Goal: Transaction & Acquisition: Purchase product/service

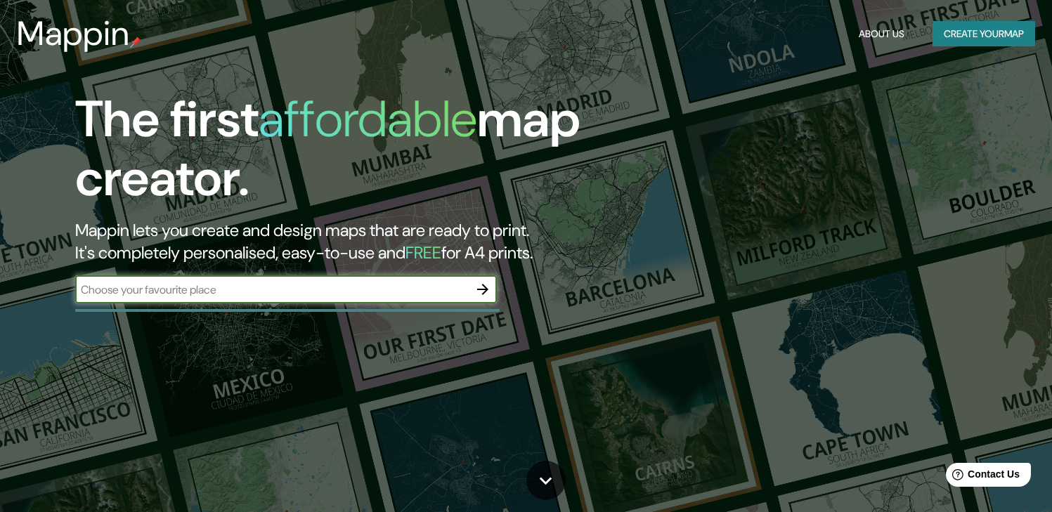
click at [316, 286] on input "text" at bounding box center [272, 290] width 394 height 16
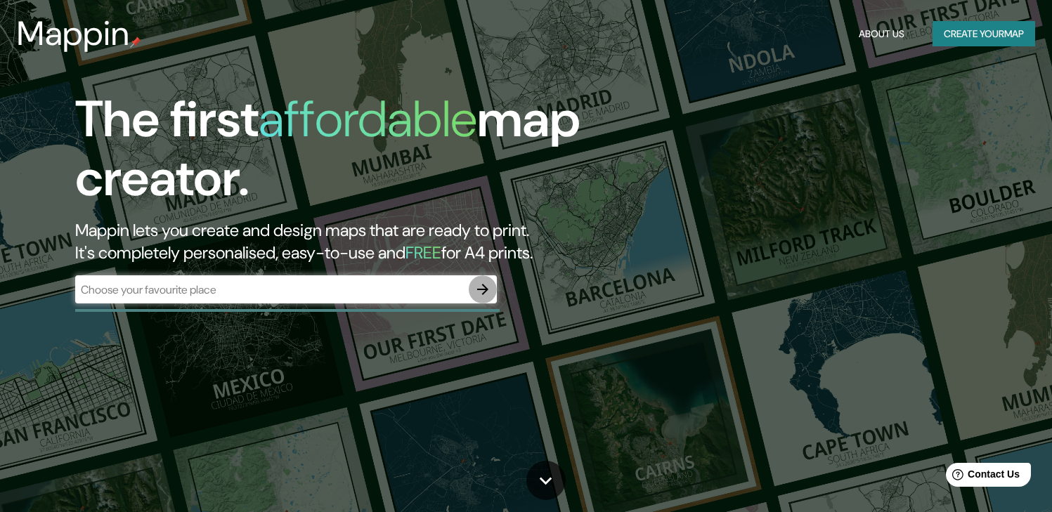
click at [484, 287] on icon "button" at bounding box center [482, 289] width 17 height 17
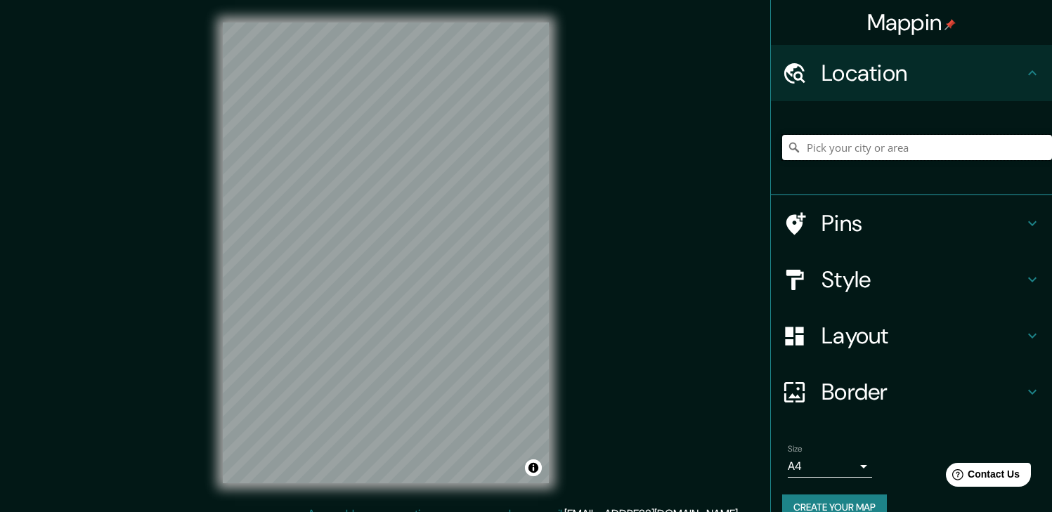
click at [909, 140] on input "Pick your city or area" at bounding box center [917, 147] width 270 height 25
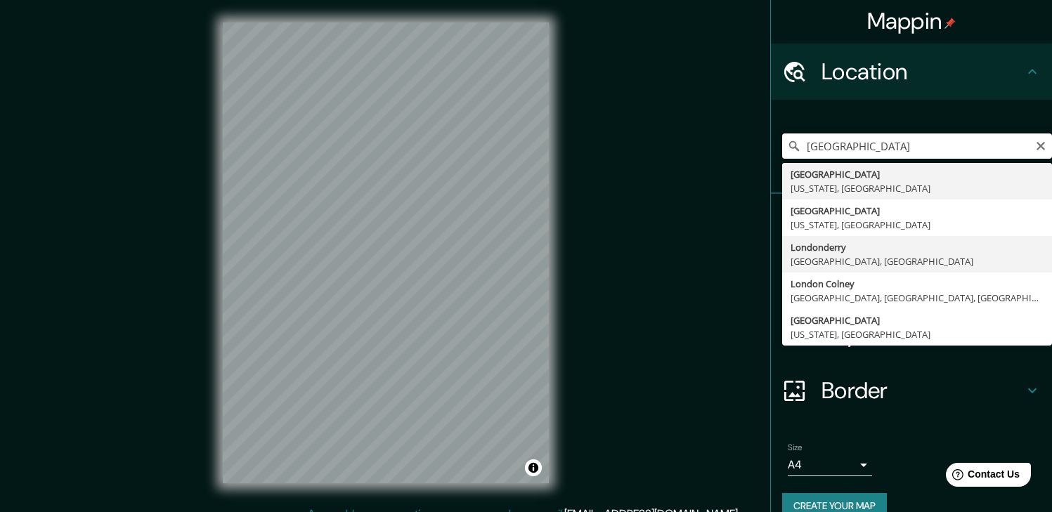
scroll to position [3, 0]
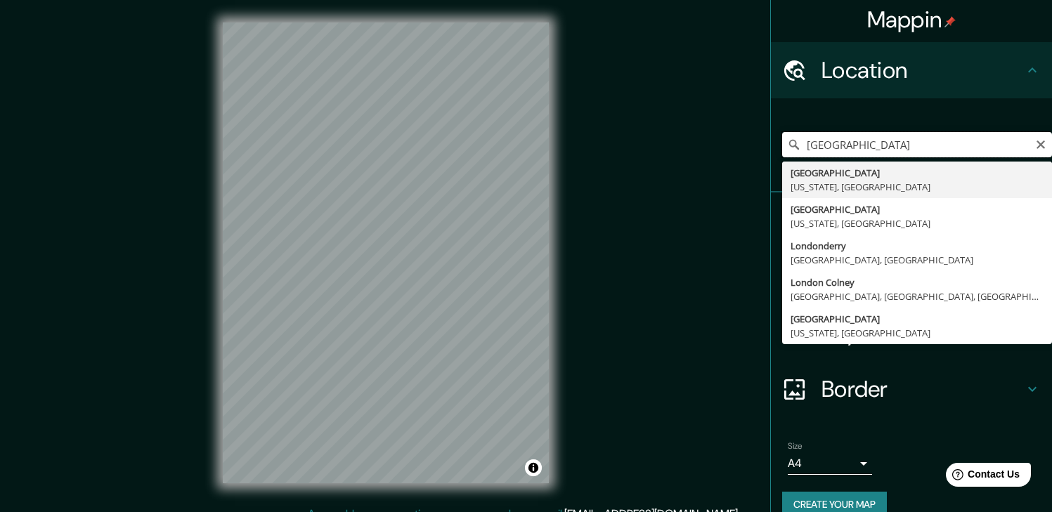
click at [855, 138] on input "[GEOGRAPHIC_DATA]" at bounding box center [917, 144] width 270 height 25
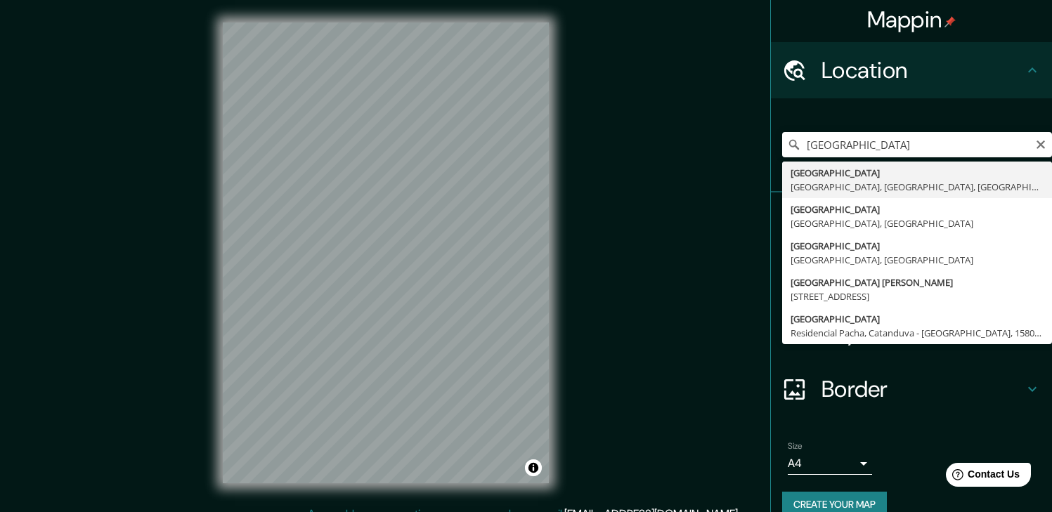
type input "[GEOGRAPHIC_DATA], [GEOGRAPHIC_DATA], [GEOGRAPHIC_DATA], [GEOGRAPHIC_DATA]"
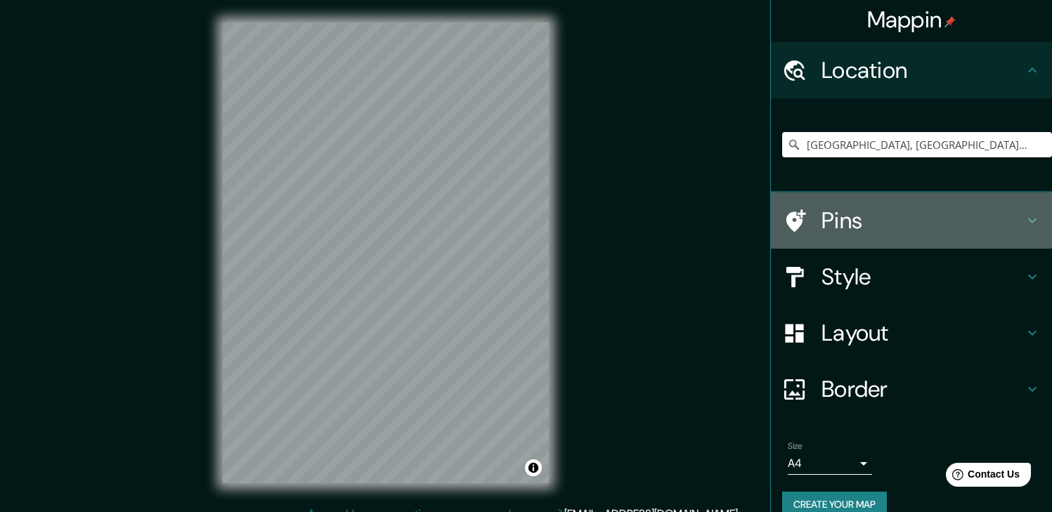
click at [888, 217] on h4 "Pins" at bounding box center [923, 221] width 202 height 28
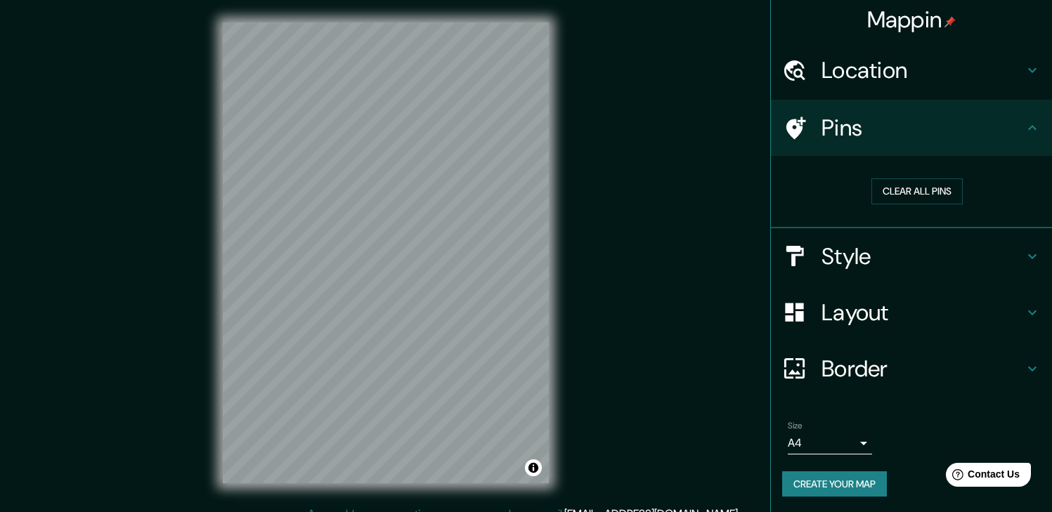
click at [786, 124] on icon at bounding box center [796, 128] width 20 height 22
click at [889, 249] on h4 "Style" at bounding box center [923, 255] width 202 height 28
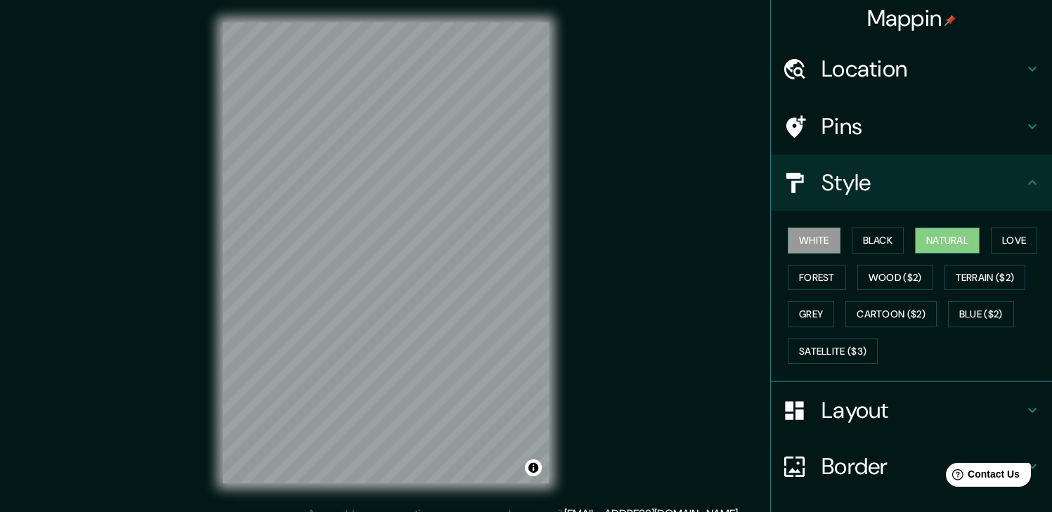
click at [941, 246] on button "Natural" at bounding box center [947, 241] width 65 height 26
click at [1024, 243] on button "Love" at bounding box center [1014, 241] width 46 height 26
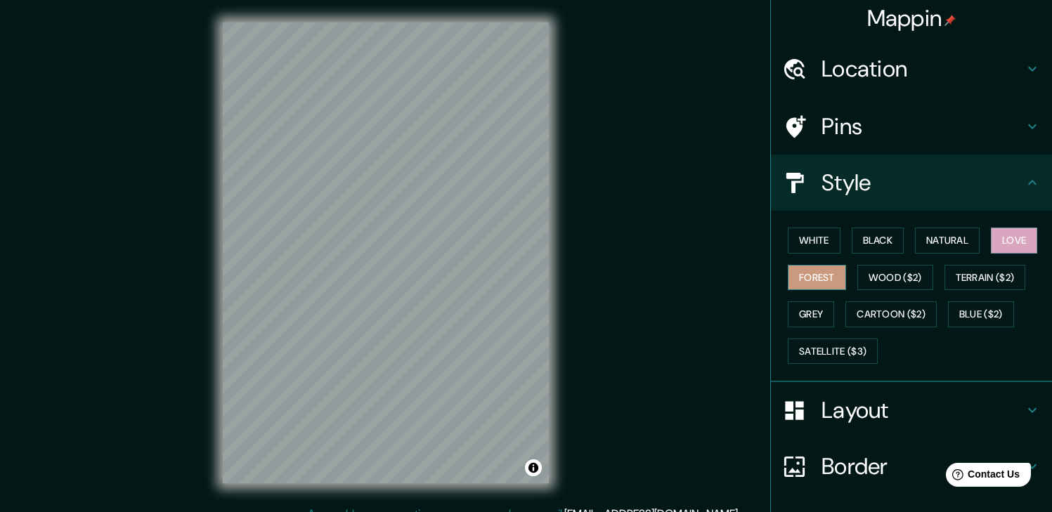
click at [803, 275] on button "Forest" at bounding box center [817, 278] width 58 height 26
click at [862, 276] on button "Wood ($2)" at bounding box center [895, 278] width 76 height 26
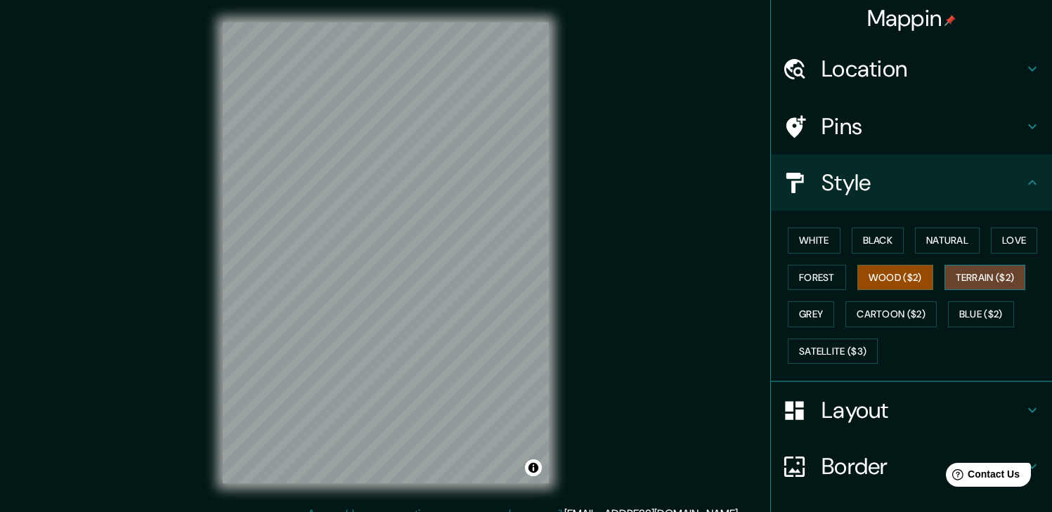
click at [961, 279] on button "Terrain ($2)" at bounding box center [986, 278] width 82 height 26
drag, startPoint x: 969, startPoint y: 314, endPoint x: 951, endPoint y: 313, distance: 17.6
click at [968, 313] on button "Blue ($2)" at bounding box center [981, 315] width 66 height 26
click at [956, 287] on button "Terrain ($2)" at bounding box center [986, 278] width 82 height 26
drag, startPoint x: 814, startPoint y: 342, endPoint x: 805, endPoint y: 323, distance: 21.7
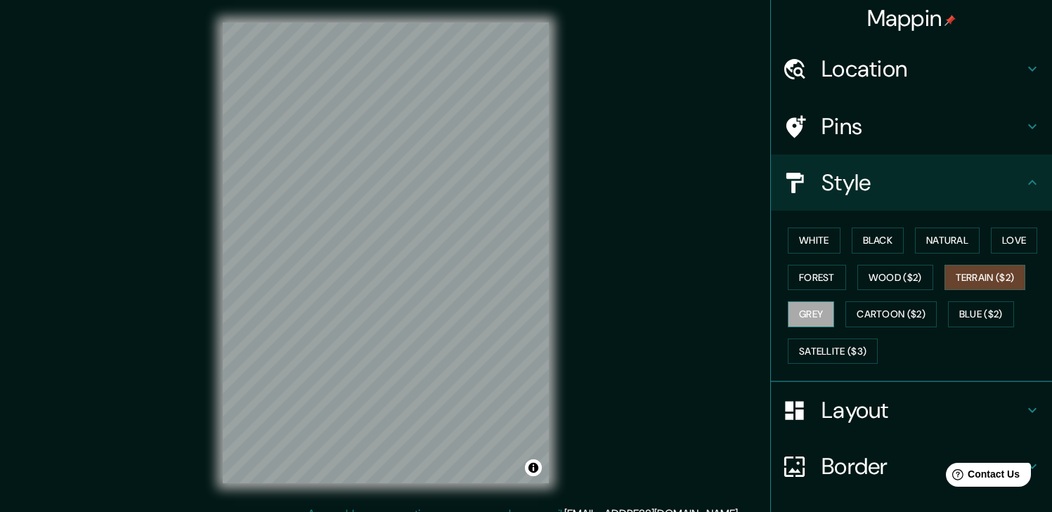
click at [813, 342] on button "Satellite ($3)" at bounding box center [833, 352] width 90 height 26
click at [801, 314] on button "Grey" at bounding box center [811, 315] width 46 height 26
click at [853, 311] on button "Cartoon ($2)" at bounding box center [891, 315] width 91 height 26
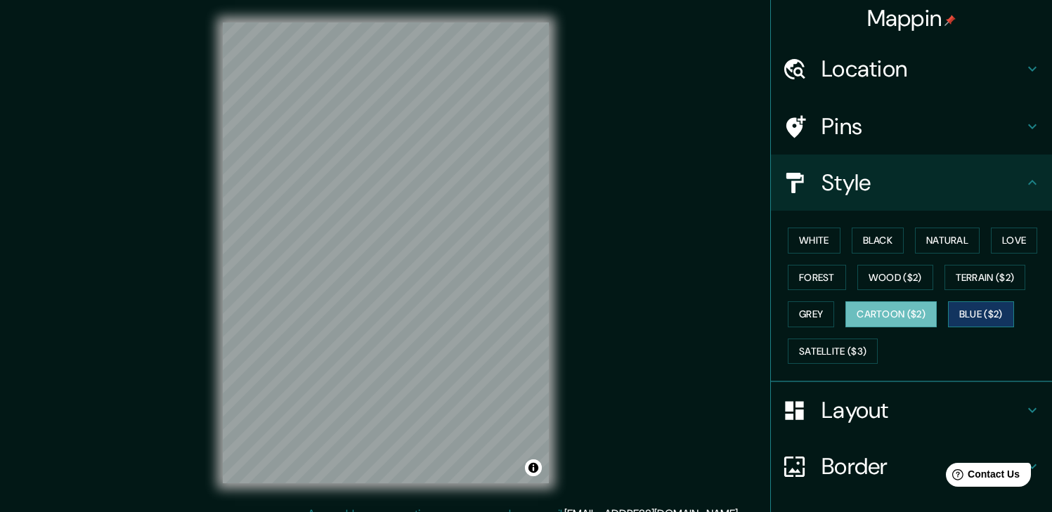
click at [956, 306] on button "Blue ($2)" at bounding box center [981, 315] width 66 height 26
click at [963, 282] on button "Terrain ($2)" at bounding box center [986, 278] width 82 height 26
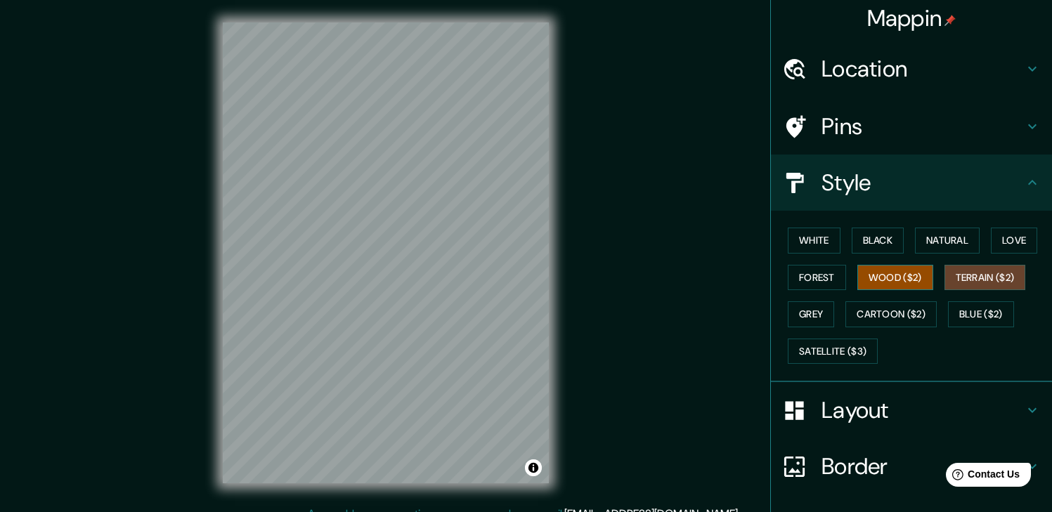
click at [888, 278] on button "Wood ($2)" at bounding box center [895, 278] width 76 height 26
click at [801, 273] on button "Forest" at bounding box center [817, 278] width 58 height 26
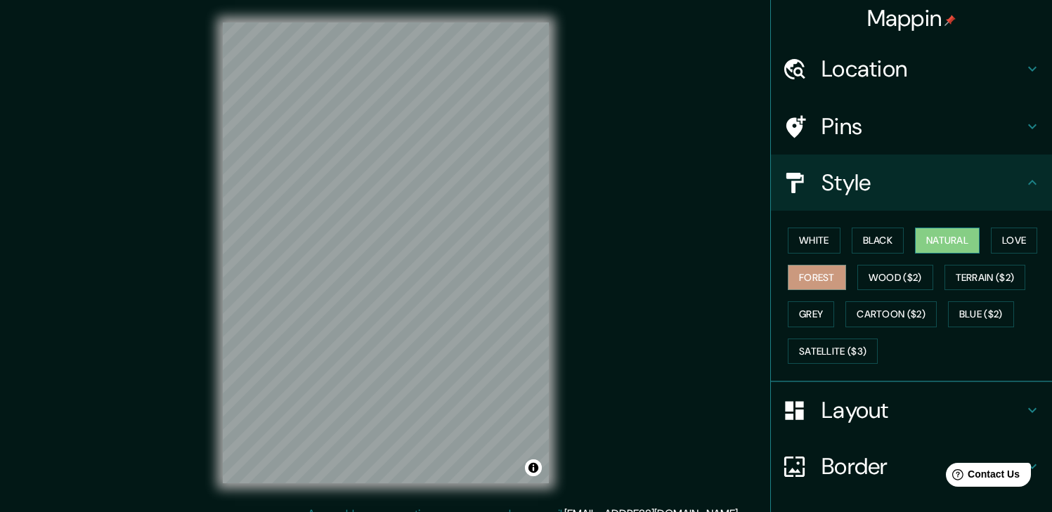
click at [953, 235] on button "Natural" at bounding box center [947, 241] width 65 height 26
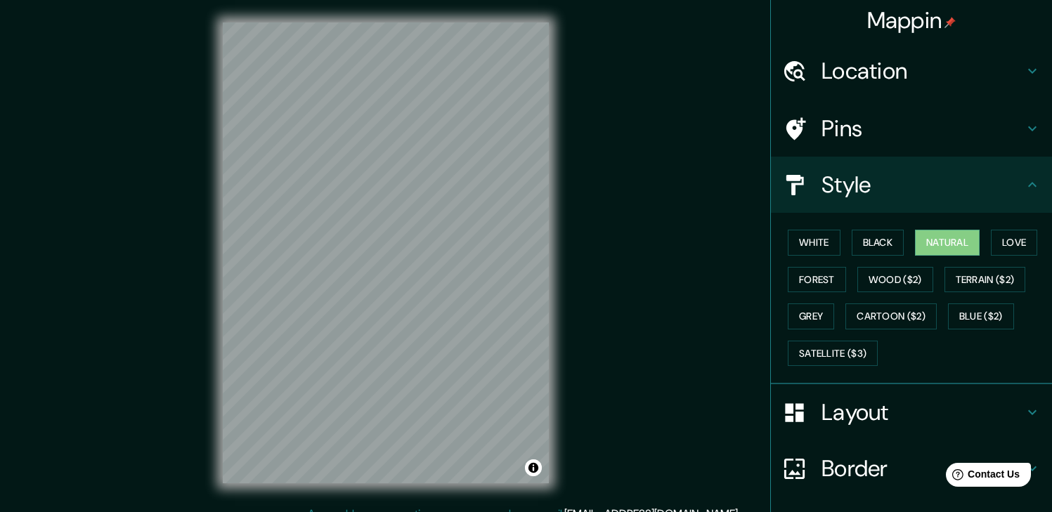
scroll to position [0, 0]
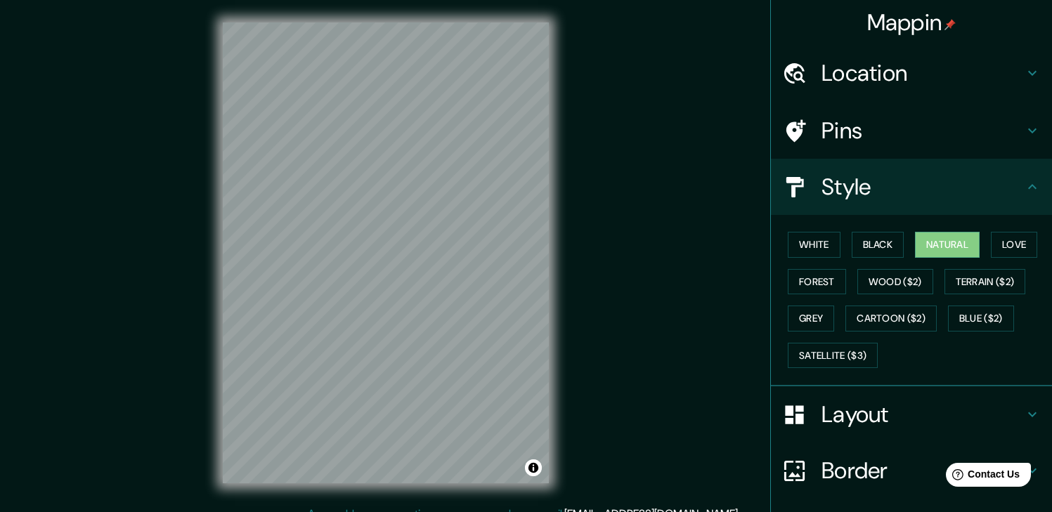
click at [898, 76] on h4 "Location" at bounding box center [923, 73] width 202 height 28
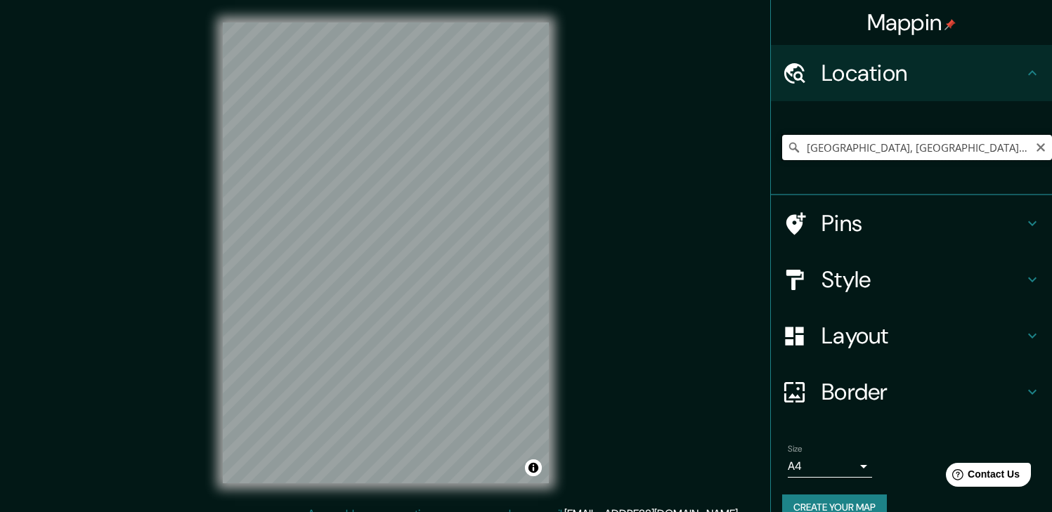
click at [969, 148] on input "[GEOGRAPHIC_DATA], [GEOGRAPHIC_DATA], [GEOGRAPHIC_DATA], [GEOGRAPHIC_DATA]" at bounding box center [917, 147] width 270 height 25
click at [787, 148] on icon at bounding box center [794, 148] width 14 height 14
click at [787, 145] on icon at bounding box center [794, 148] width 14 height 14
click at [909, 146] on input "[GEOGRAPHIC_DATA], [GEOGRAPHIC_DATA], [GEOGRAPHIC_DATA], [GEOGRAPHIC_DATA]" at bounding box center [917, 147] width 270 height 25
click at [915, 147] on input "[GEOGRAPHIC_DATA], [GEOGRAPHIC_DATA], [GEOGRAPHIC_DATA], [GEOGRAPHIC_DATA]" at bounding box center [917, 147] width 270 height 25
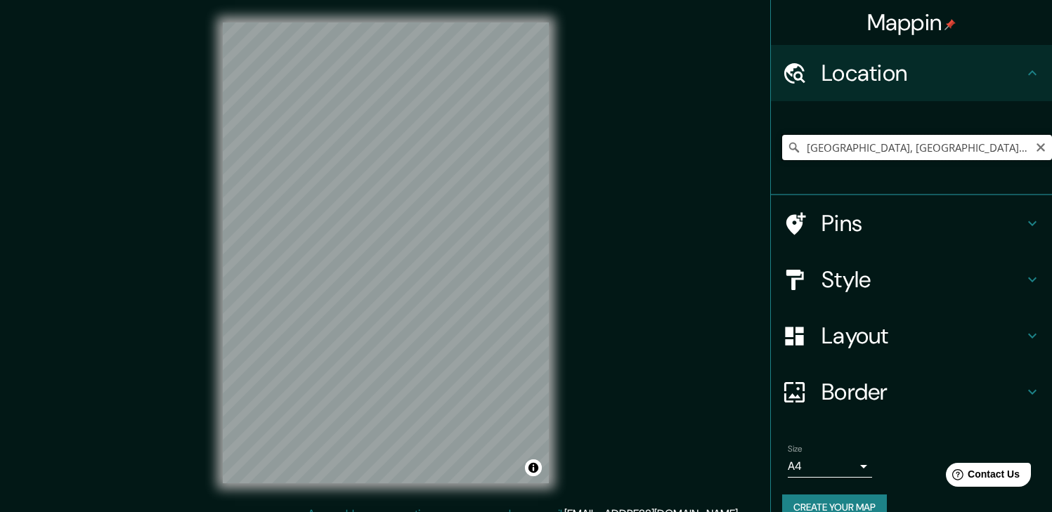
click at [915, 147] on input "[GEOGRAPHIC_DATA], [GEOGRAPHIC_DATA], [GEOGRAPHIC_DATA], [GEOGRAPHIC_DATA]" at bounding box center [917, 147] width 270 height 25
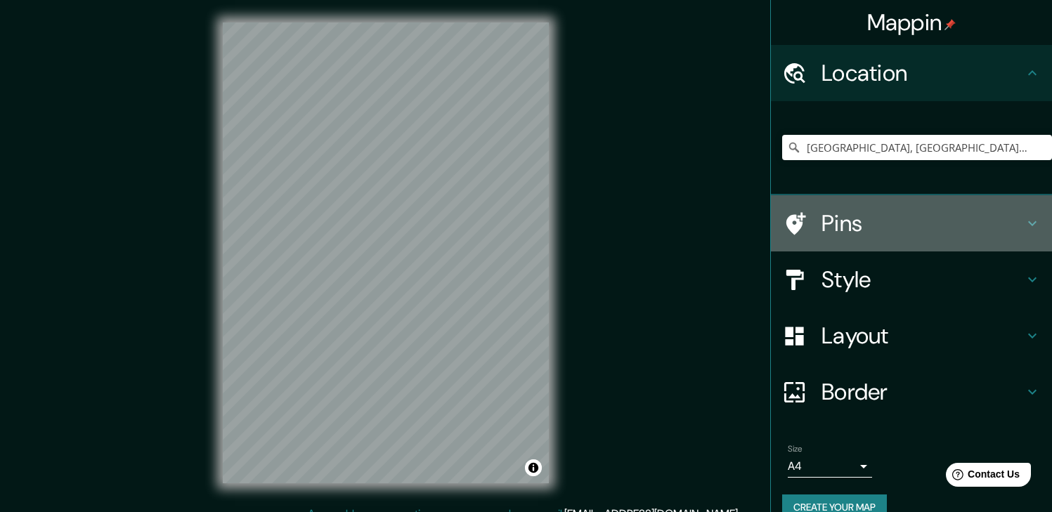
click at [846, 221] on h4 "Pins" at bounding box center [923, 223] width 202 height 28
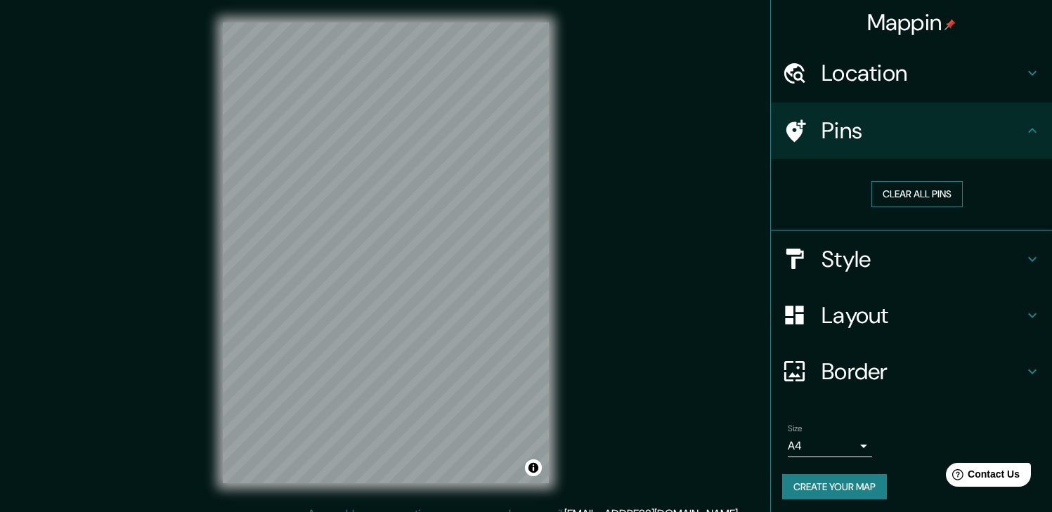
click at [886, 197] on button "Clear all pins" at bounding box center [917, 194] width 91 height 26
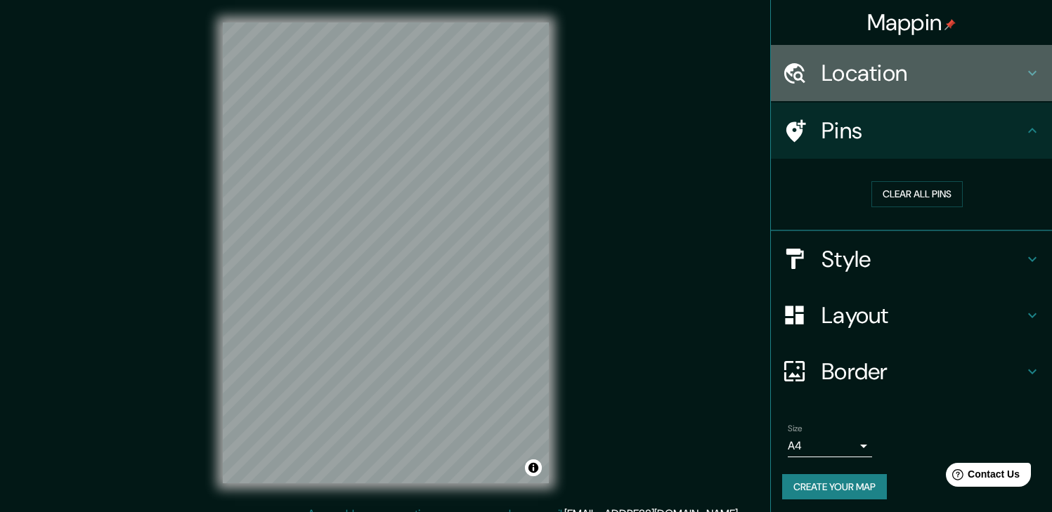
click at [894, 77] on h4 "Location" at bounding box center [923, 73] width 202 height 28
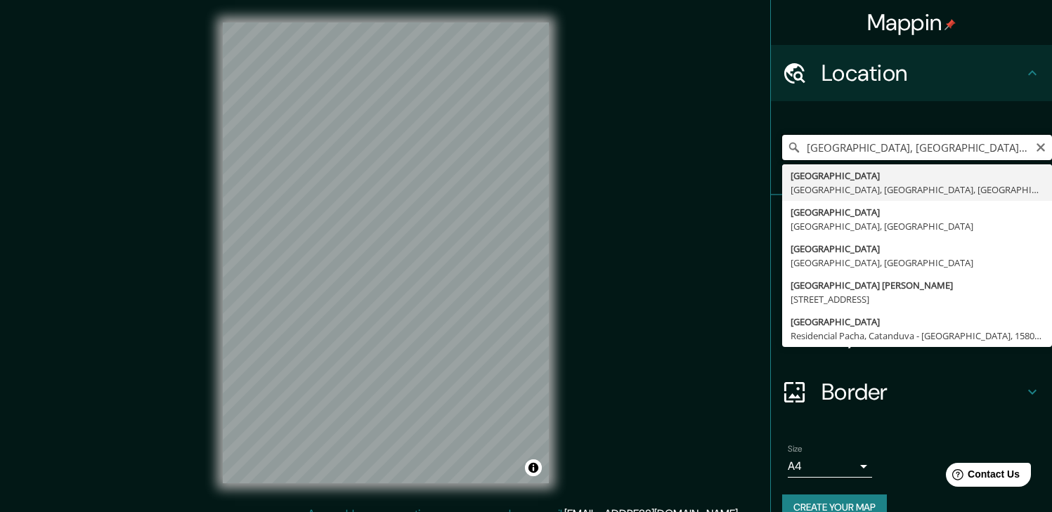
click at [882, 148] on input "[GEOGRAPHIC_DATA], [GEOGRAPHIC_DATA], [GEOGRAPHIC_DATA], [GEOGRAPHIC_DATA]" at bounding box center [917, 147] width 270 height 25
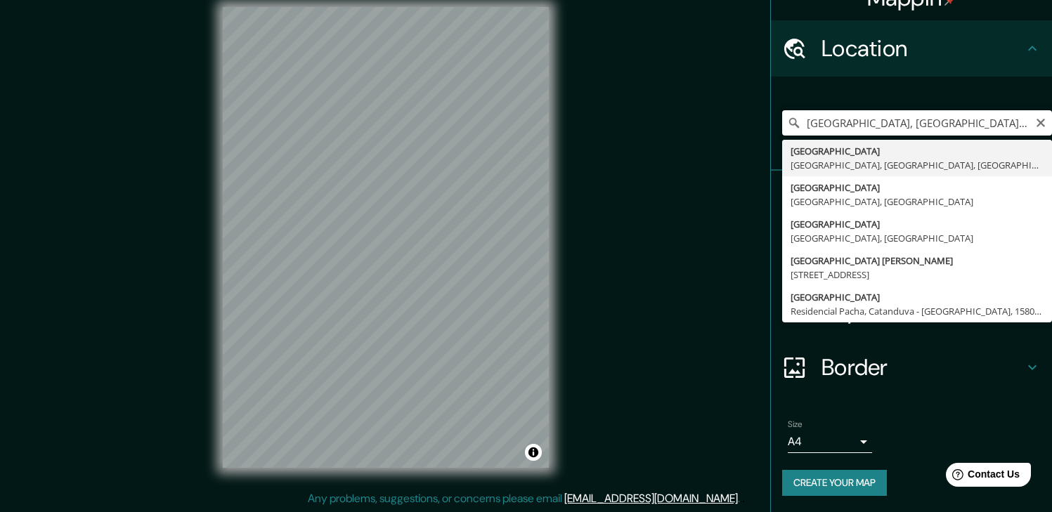
scroll to position [16, 0]
